Goal: Information Seeking & Learning: Learn about a topic

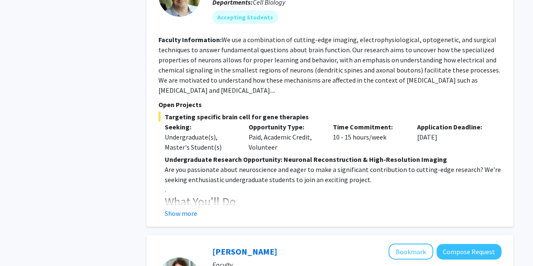
scroll to position [852, 0]
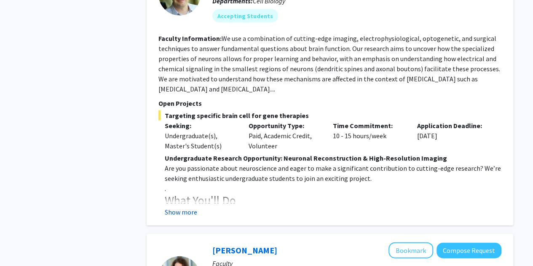
click at [183, 207] on button "Show more" at bounding box center [181, 212] width 32 height 10
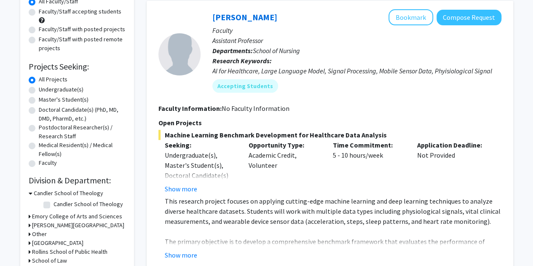
scroll to position [85, 0]
drag, startPoint x: 59, startPoint y: 90, endPoint x: 104, endPoint y: 94, distance: 44.5
click at [104, 94] on div "Undergraduate(s)" at bounding box center [77, 90] width 97 height 10
click at [117, 88] on div "Undergraduate(s)" at bounding box center [77, 90] width 97 height 10
click at [70, 11] on label "Faculty/Staff accepting students" at bounding box center [80, 11] width 83 height 9
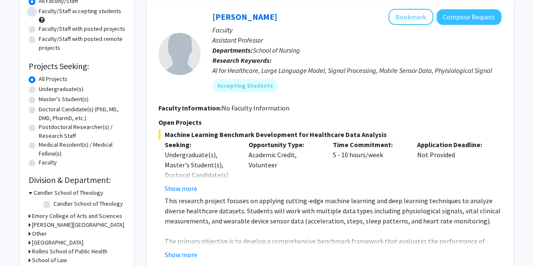
click at [44, 11] on input "Faculty/Staff accepting students" at bounding box center [41, 9] width 5 height 5
radio input "true"
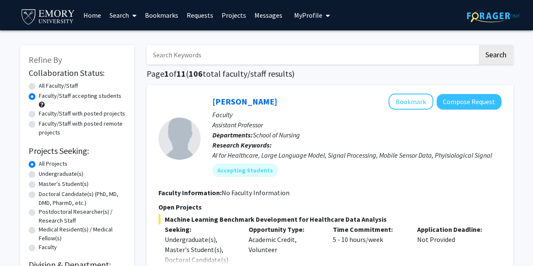
click at [67, 175] on label "Undergraduate(s)" at bounding box center [61, 174] width 45 height 9
click at [44, 175] on input "Undergraduate(s)" at bounding box center [41, 172] width 5 height 5
radio input "true"
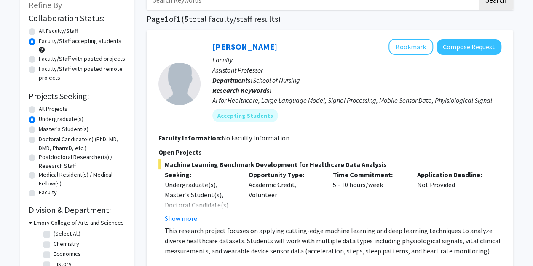
click at [63, 110] on label "All Projects" at bounding box center [53, 109] width 29 height 9
click at [44, 110] on input "All Projects" at bounding box center [41, 107] width 5 height 5
radio input "true"
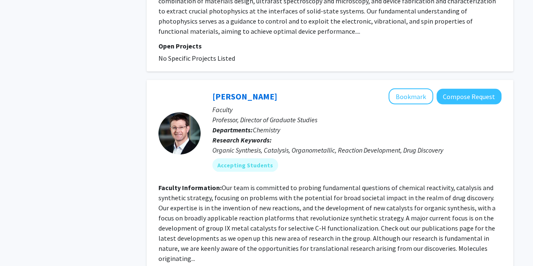
scroll to position [2450, 0]
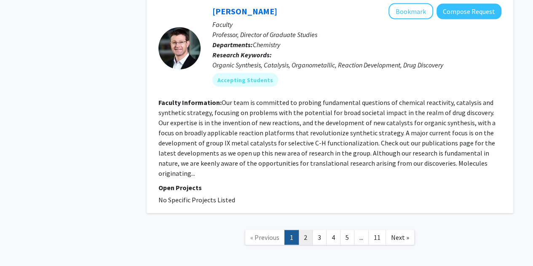
click at [307, 230] on link "2" at bounding box center [306, 237] width 14 height 15
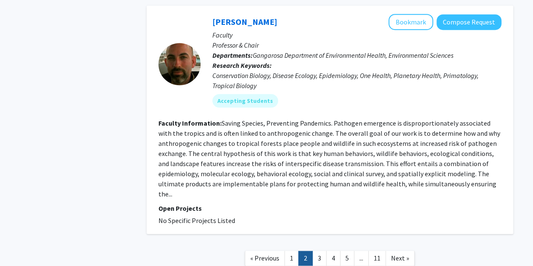
scroll to position [1943, 0]
click at [318, 251] on link "3" at bounding box center [320, 258] width 14 height 15
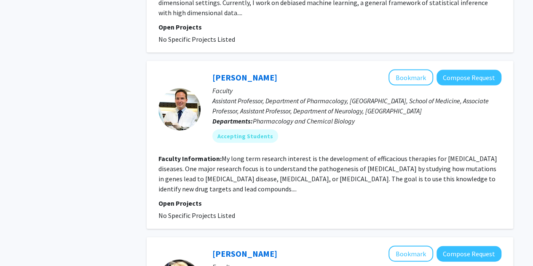
scroll to position [905, 0]
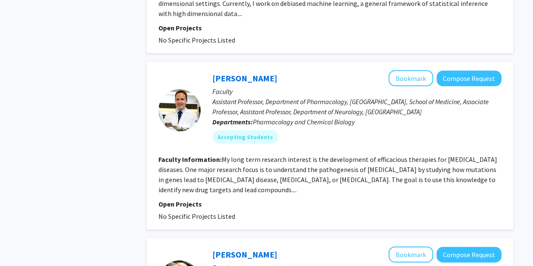
click at [0, 199] on div "Refine By Collaboration Status: Collaboration Status All Faculty/Staff Collabor…" at bounding box center [266, 135] width 533 height 2019
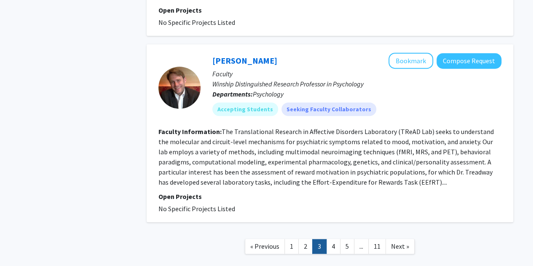
scroll to position [1768, 0]
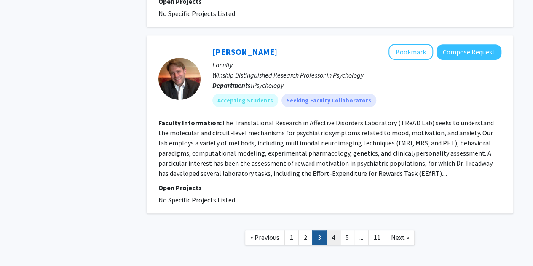
click at [330, 230] on link "4" at bounding box center [333, 237] width 14 height 15
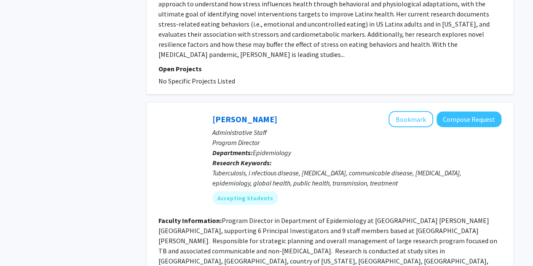
scroll to position [919, 0]
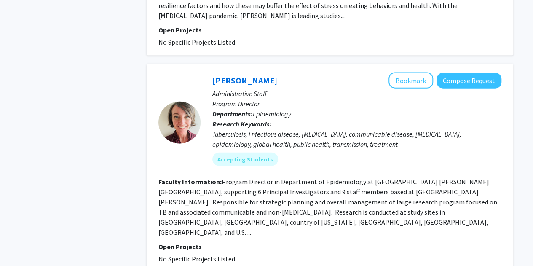
click at [267, 129] on div "[PERSON_NAME] Bookmark Compose Request Administrative Staff Program Director De…" at bounding box center [351, 123] width 301 height 100
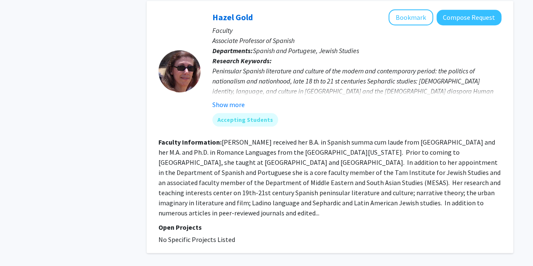
scroll to position [1995, 0]
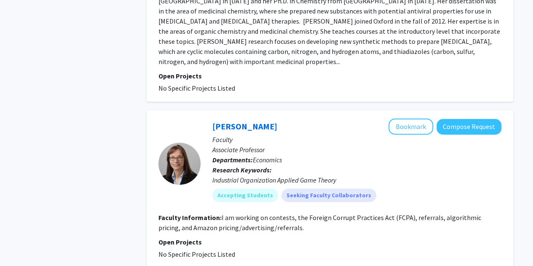
scroll to position [2082, 0]
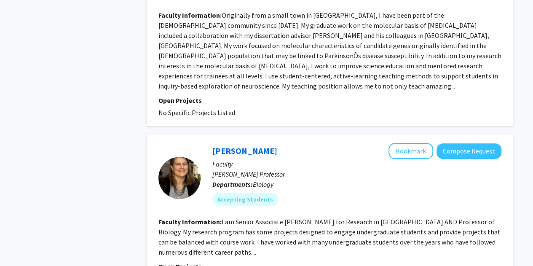
scroll to position [1840, 0]
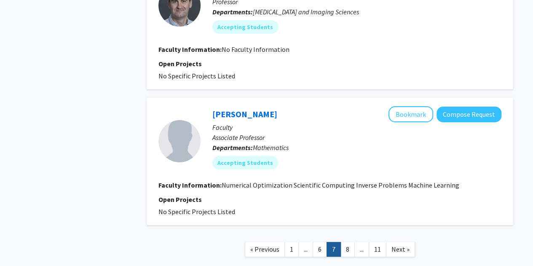
scroll to position [1473, 0]
click at [345, 242] on link "8" at bounding box center [348, 249] width 14 height 15
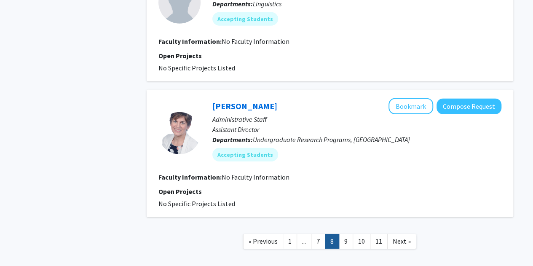
scroll to position [1254, 0]
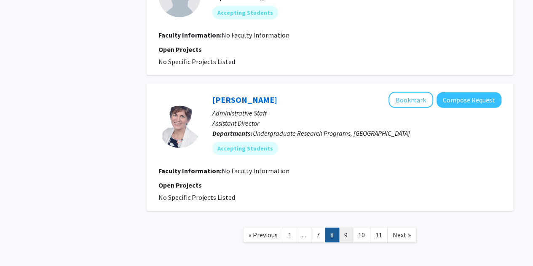
click at [347, 240] on link "9" at bounding box center [346, 235] width 14 height 15
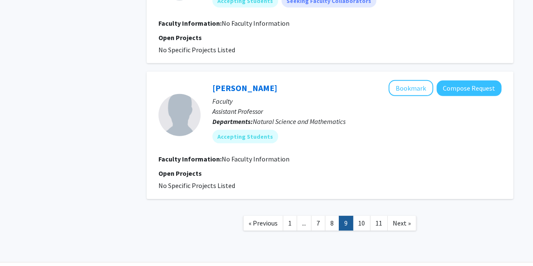
scroll to position [1242, 0]
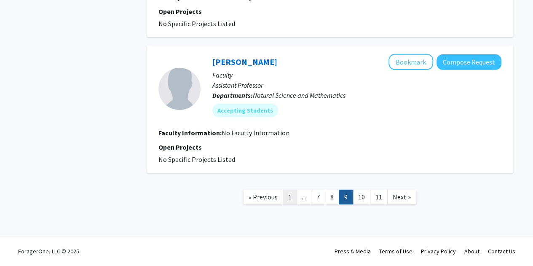
click at [287, 201] on link "1" at bounding box center [290, 197] width 14 height 15
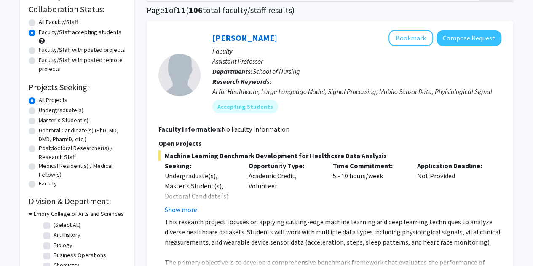
scroll to position [65, 0]
